Goal: Transaction & Acquisition: Purchase product/service

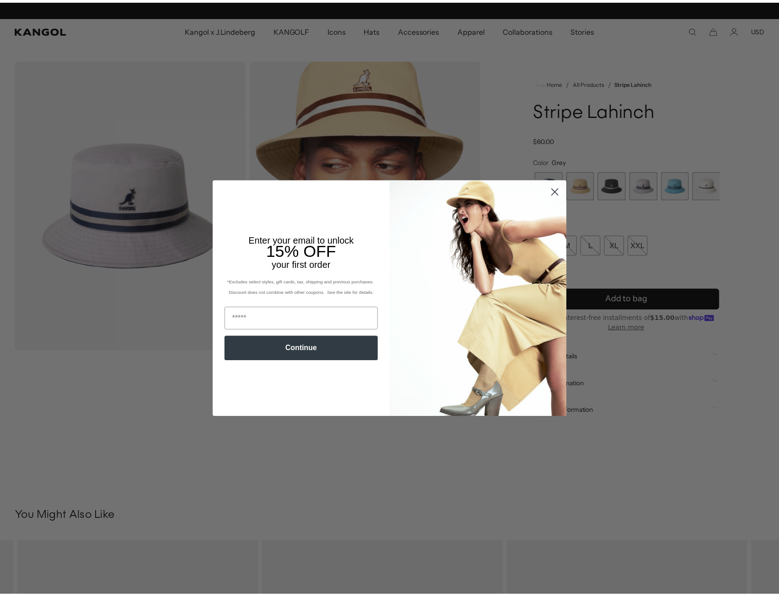
scroll to position [0, 188]
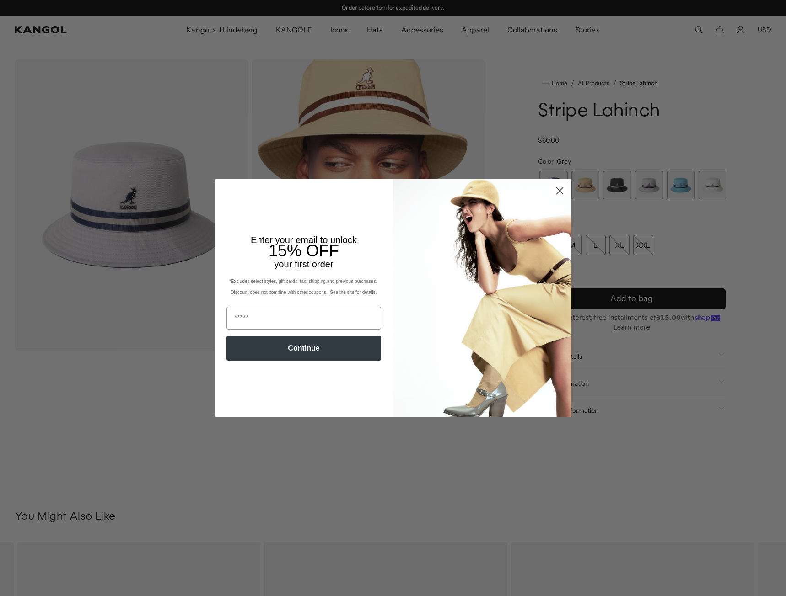
click at [555, 190] on circle "Close dialog" at bounding box center [559, 190] width 15 height 15
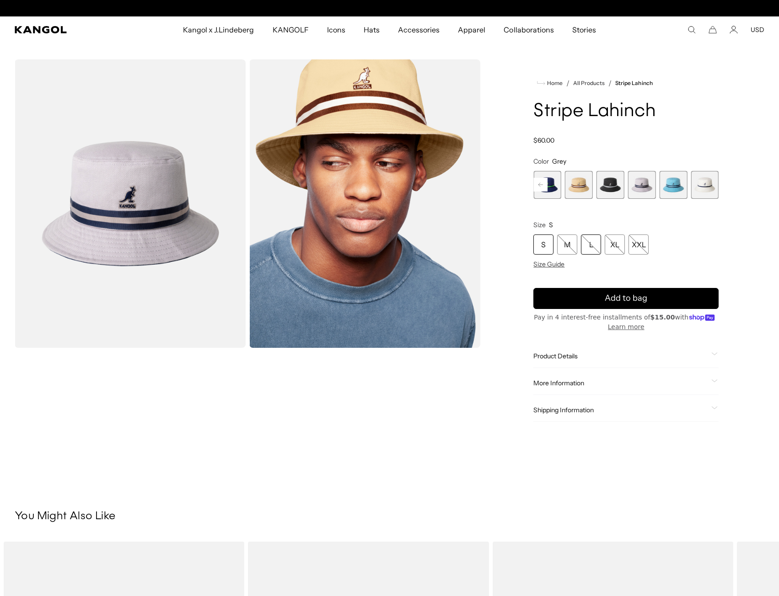
click at [592, 245] on div "L" at bounding box center [591, 245] width 20 height 20
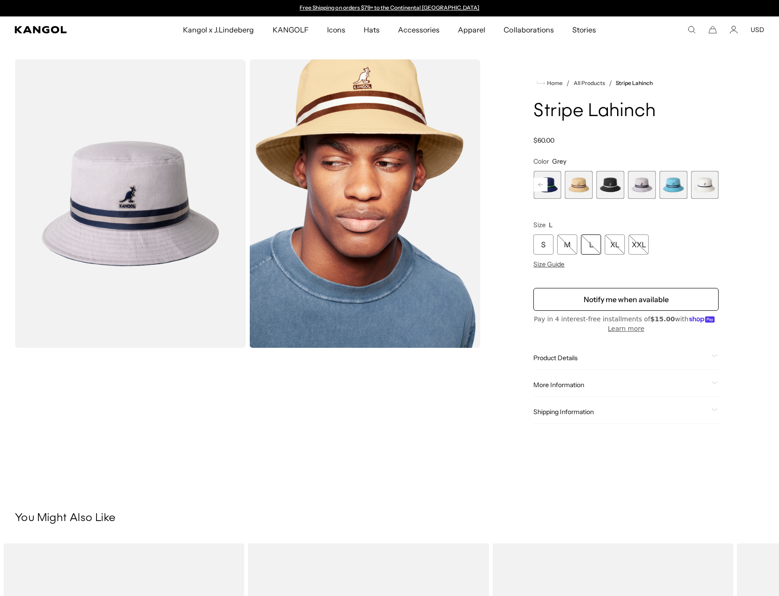
click at [699, 190] on span "9 of 9" at bounding box center [705, 185] width 28 height 28
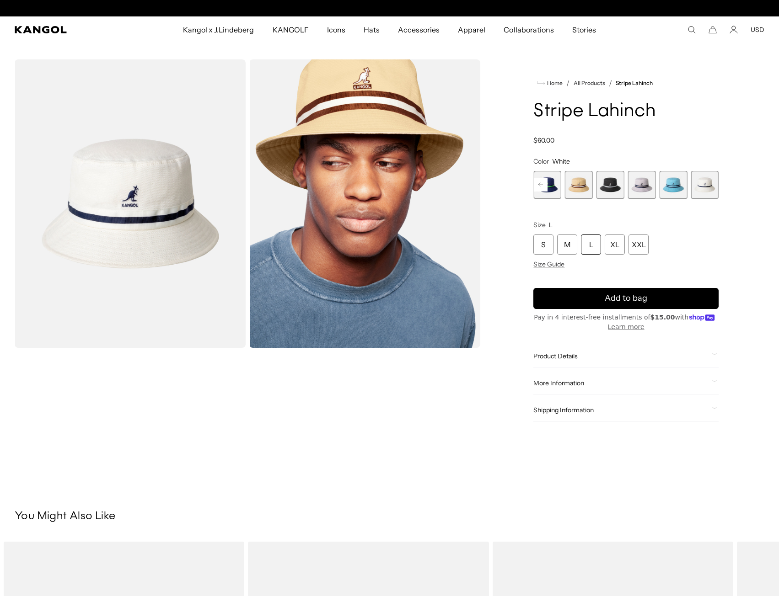
scroll to position [0, 188]
click at [594, 244] on div "L" at bounding box center [591, 245] width 20 height 20
click at [589, 243] on div "L" at bounding box center [591, 245] width 20 height 20
click at [586, 246] on div "L" at bounding box center [591, 245] width 20 height 20
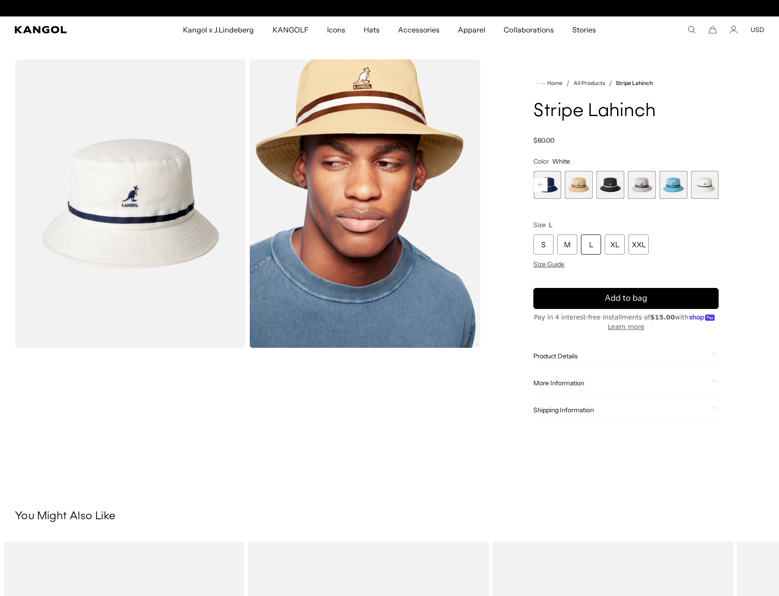
scroll to position [0, 188]
